Goal: Transaction & Acquisition: Subscribe to service/newsletter

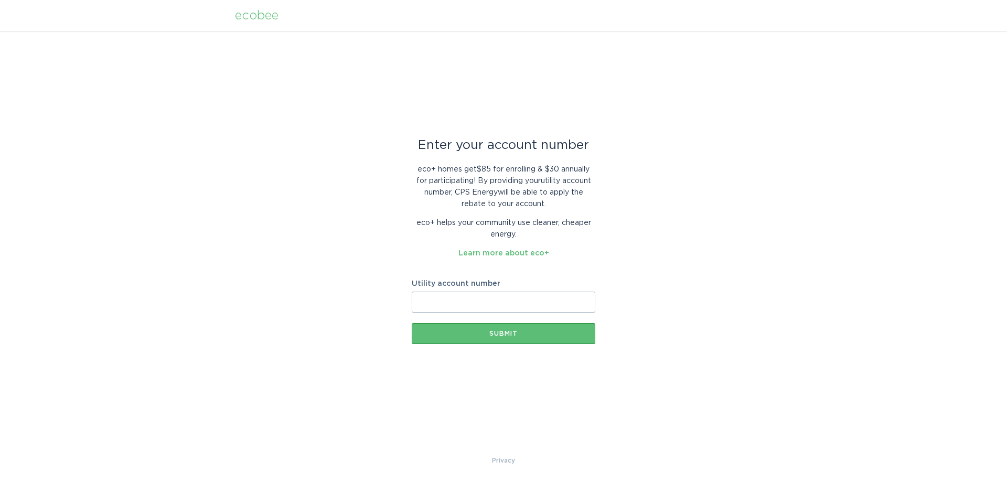
click at [515, 301] on input "Utility account number" at bounding box center [504, 302] width 184 height 21
type input "3004019847"
click at [507, 329] on button "Submit" at bounding box center [504, 333] width 184 height 21
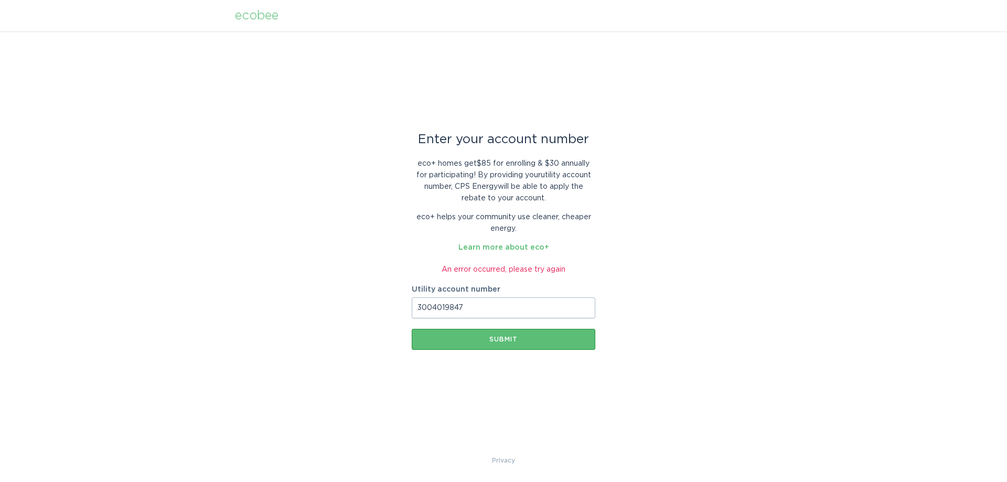
drag, startPoint x: 481, startPoint y: 312, endPoint x: 381, endPoint y: 309, distance: 100.2
click at [381, 309] on div "Enter your account number eco+ homes get $85 for enrolling & $30 annually for p…" at bounding box center [503, 242] width 1007 height 423
type input "3004019847"
click at [498, 338] on div "Submit" at bounding box center [503, 339] width 173 height 6
drag, startPoint x: 484, startPoint y: 306, endPoint x: 297, endPoint y: 275, distance: 189.2
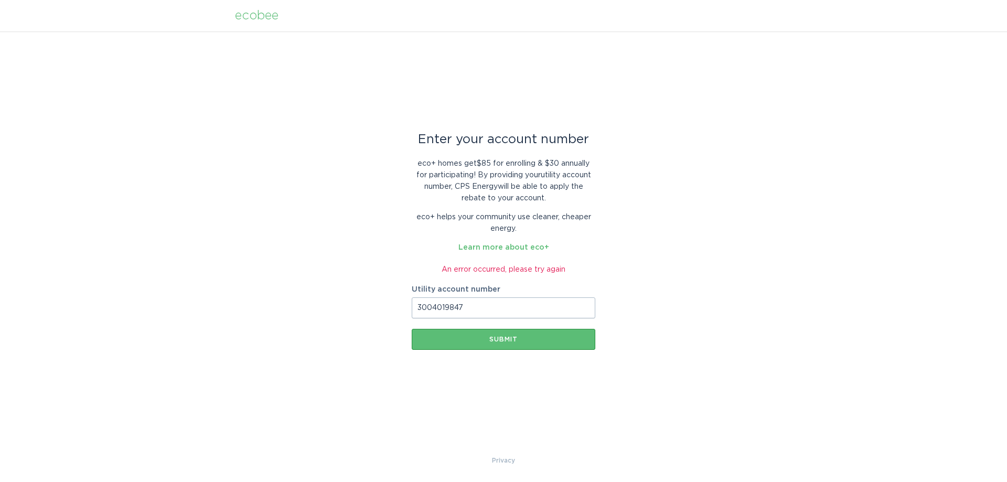
click at [297, 275] on div "Enter your account number eco+ homes get $85 for enrolling & $30 annually for p…" at bounding box center [503, 242] width 1007 height 423
paste input "00-4019-847"
click at [416, 308] on input "00-4019-847" at bounding box center [504, 307] width 184 height 21
type input "300-4019-847"
click at [514, 342] on button "Submit" at bounding box center [504, 339] width 184 height 21
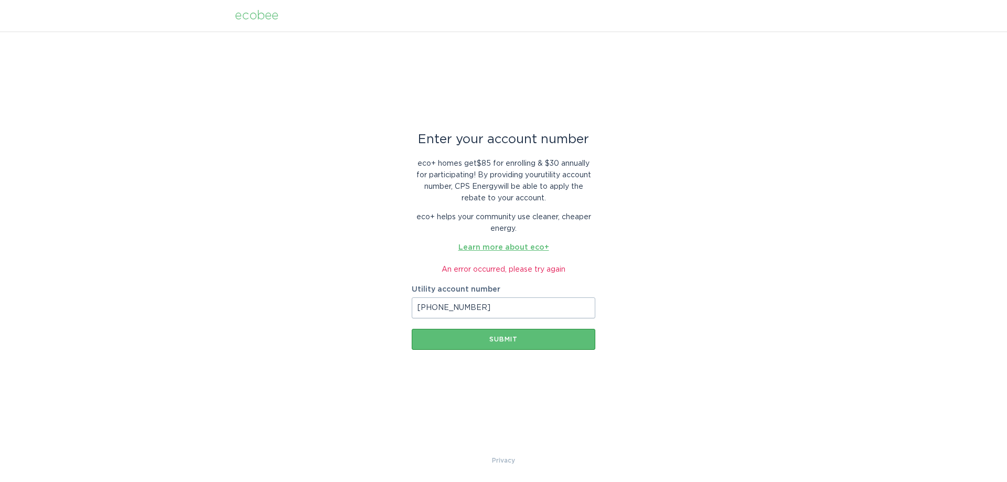
click at [510, 248] on link "Learn more about eco+" at bounding box center [503, 247] width 91 height 7
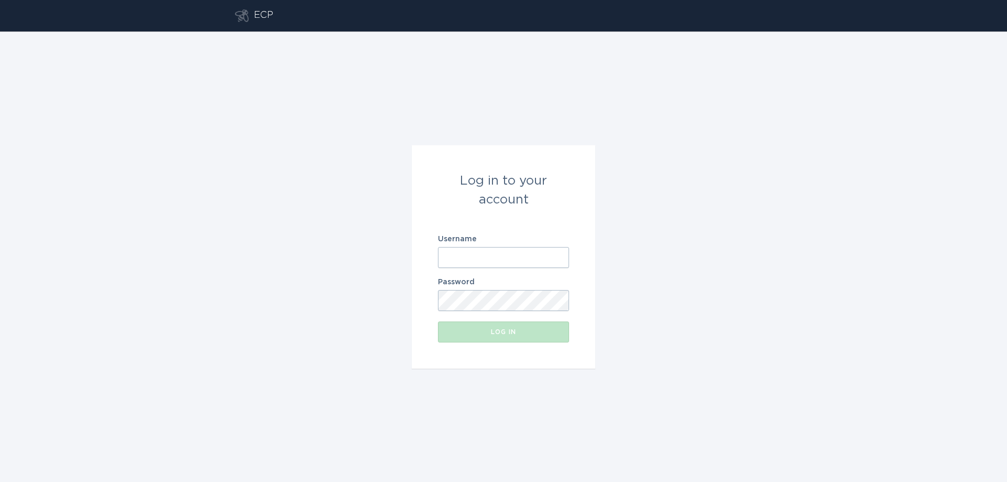
click at [453, 262] on input "Username" at bounding box center [503, 257] width 131 height 21
type input "r.levine71@yahoo.com"
click at [513, 327] on button "Log in" at bounding box center [503, 332] width 131 height 21
